Goal: Complete application form

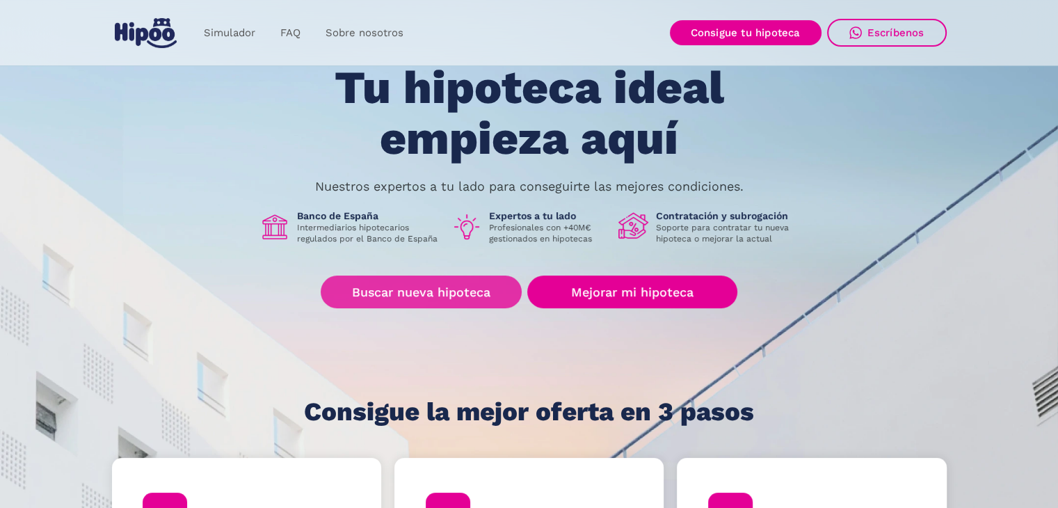
click at [387, 291] on link "Buscar nueva hipoteca" at bounding box center [421, 291] width 201 height 33
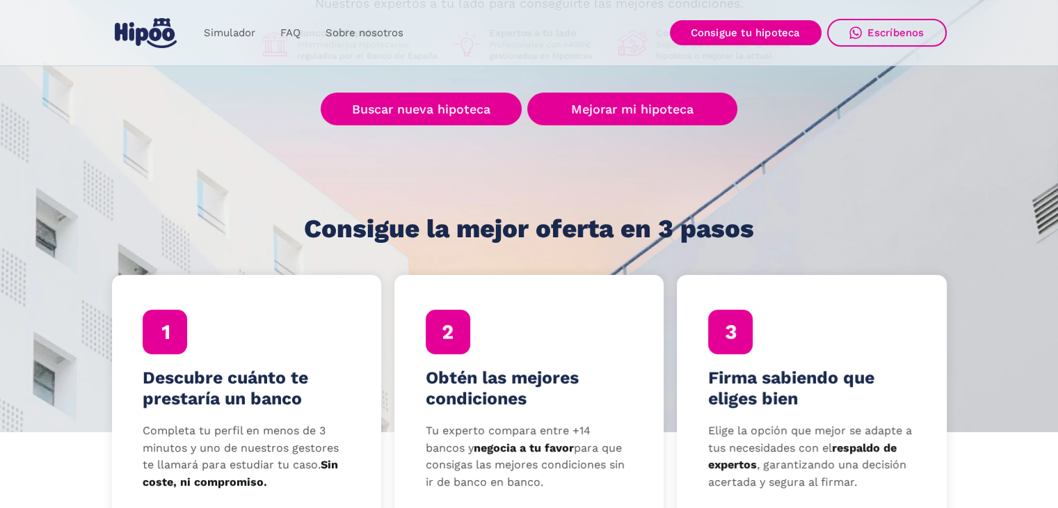
scroll to position [209, 0]
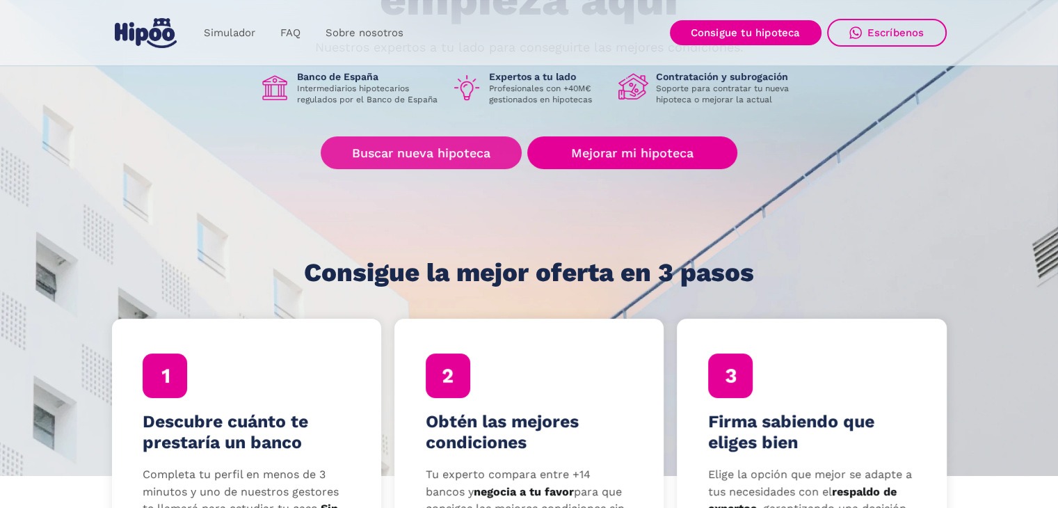
click at [382, 162] on link "Buscar nueva hipoteca" at bounding box center [421, 152] width 201 height 33
